Goal: Find specific page/section: Find specific page/section

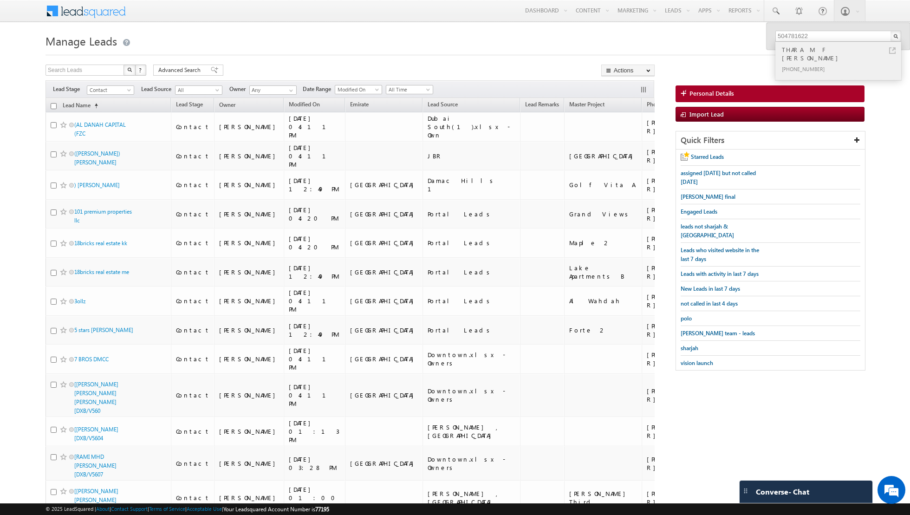
type input "504781622"
click at [838, 52] on div "THARA M F [PERSON_NAME]" at bounding box center [842, 54] width 124 height 19
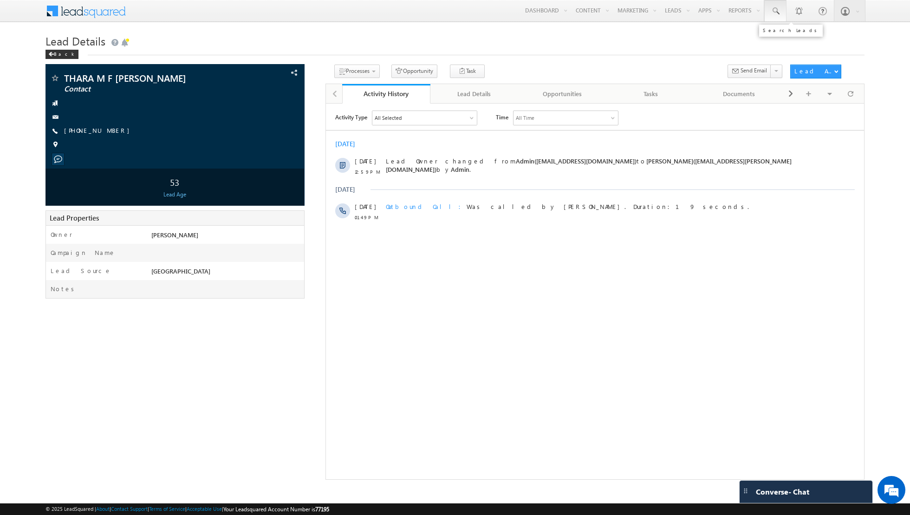
click at [780, 12] on span at bounding box center [775, 11] width 9 height 9
click at [803, 32] on input "text" at bounding box center [839, 36] width 126 height 11
paste input "505676664"
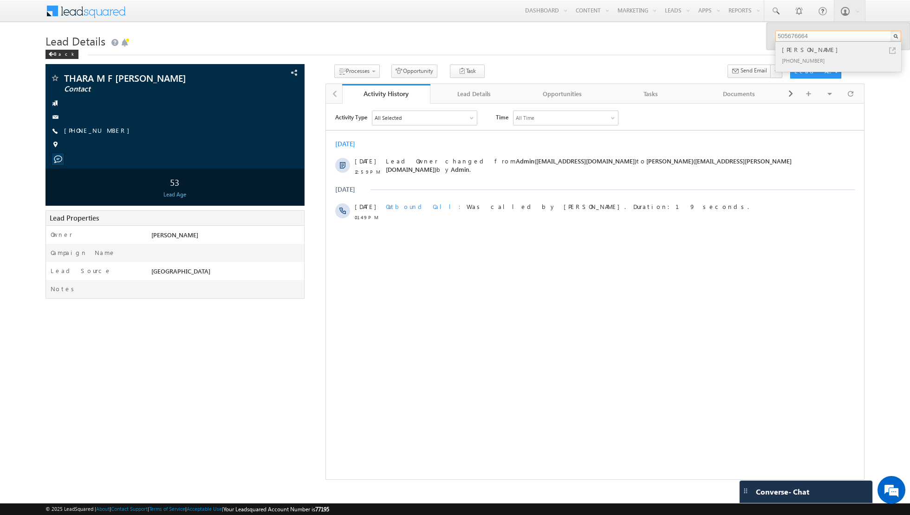
type input "505676664"
click at [816, 56] on div "[PHONE_NUMBER]" at bounding box center [842, 60] width 124 height 11
